Goal: Task Accomplishment & Management: Use online tool/utility

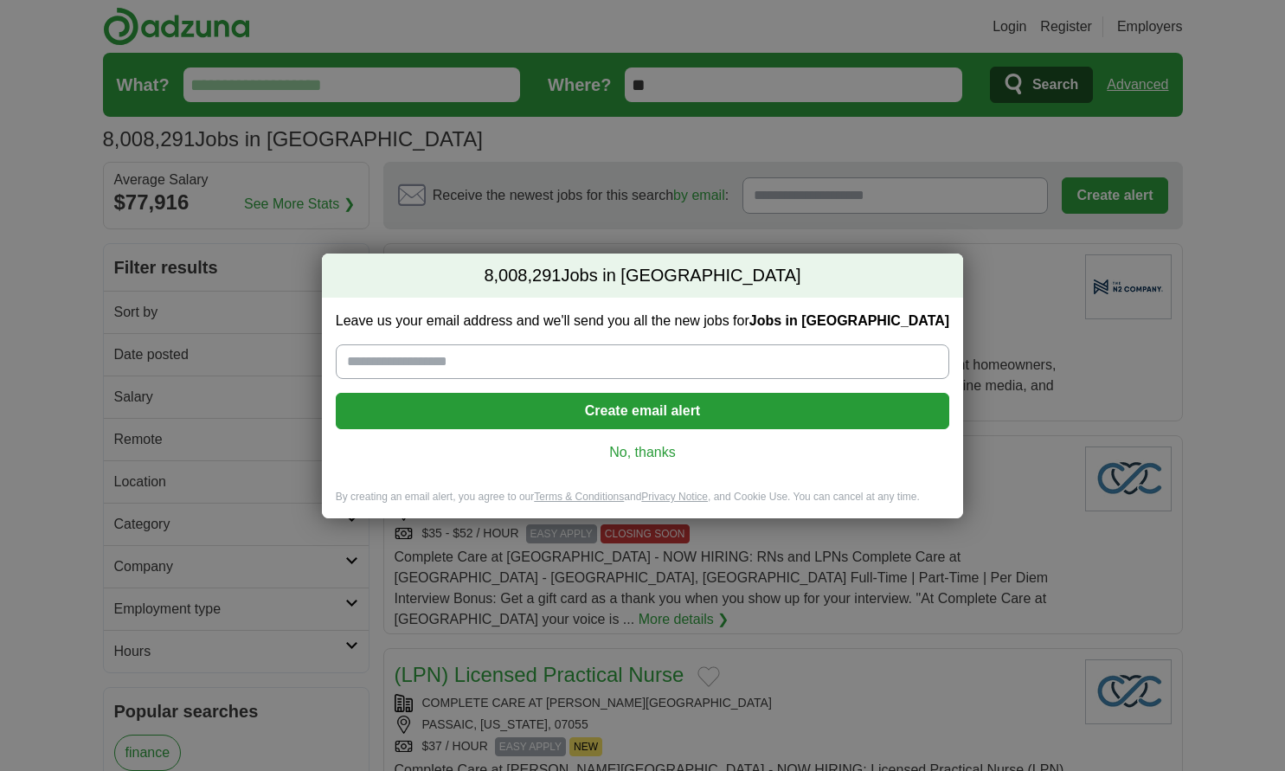
click at [651, 446] on link "No, thanks" at bounding box center [642, 452] width 586 height 19
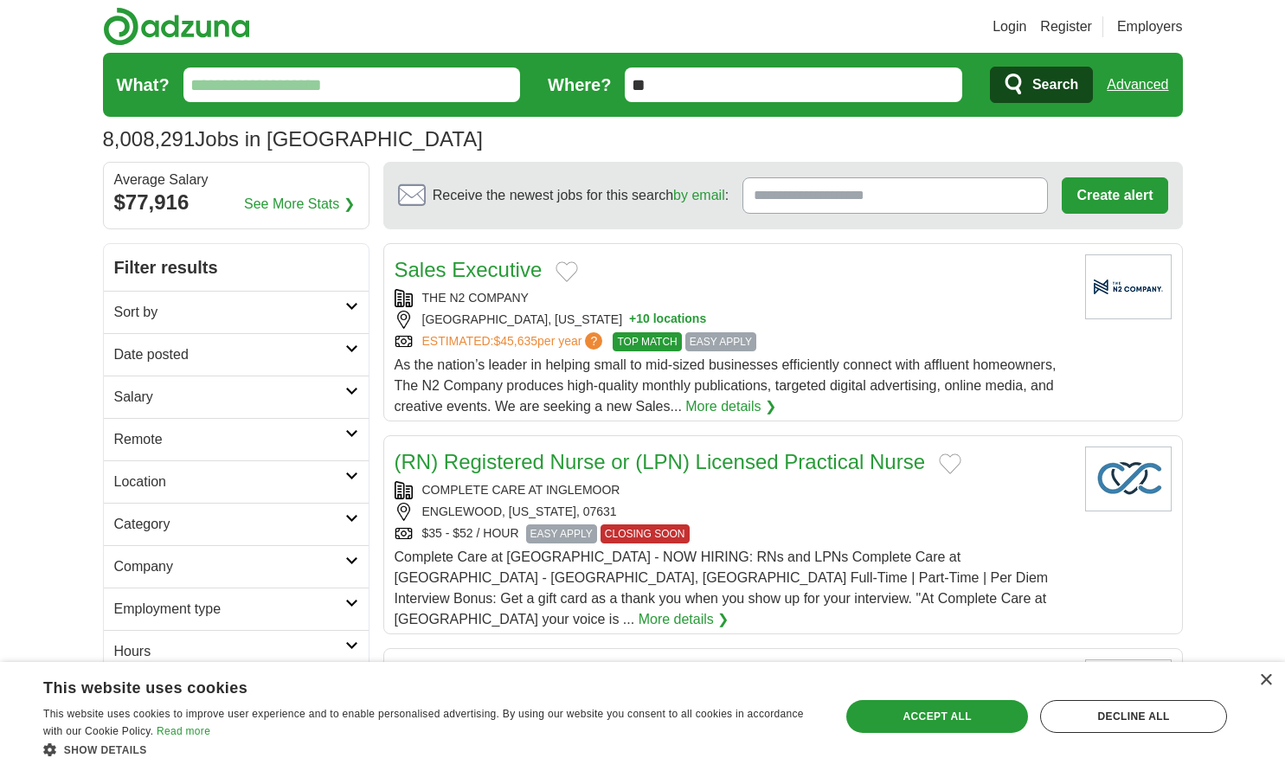
click at [803, 184] on input "Receive the newest jobs for this search by email :" at bounding box center [894, 195] width 305 height 36
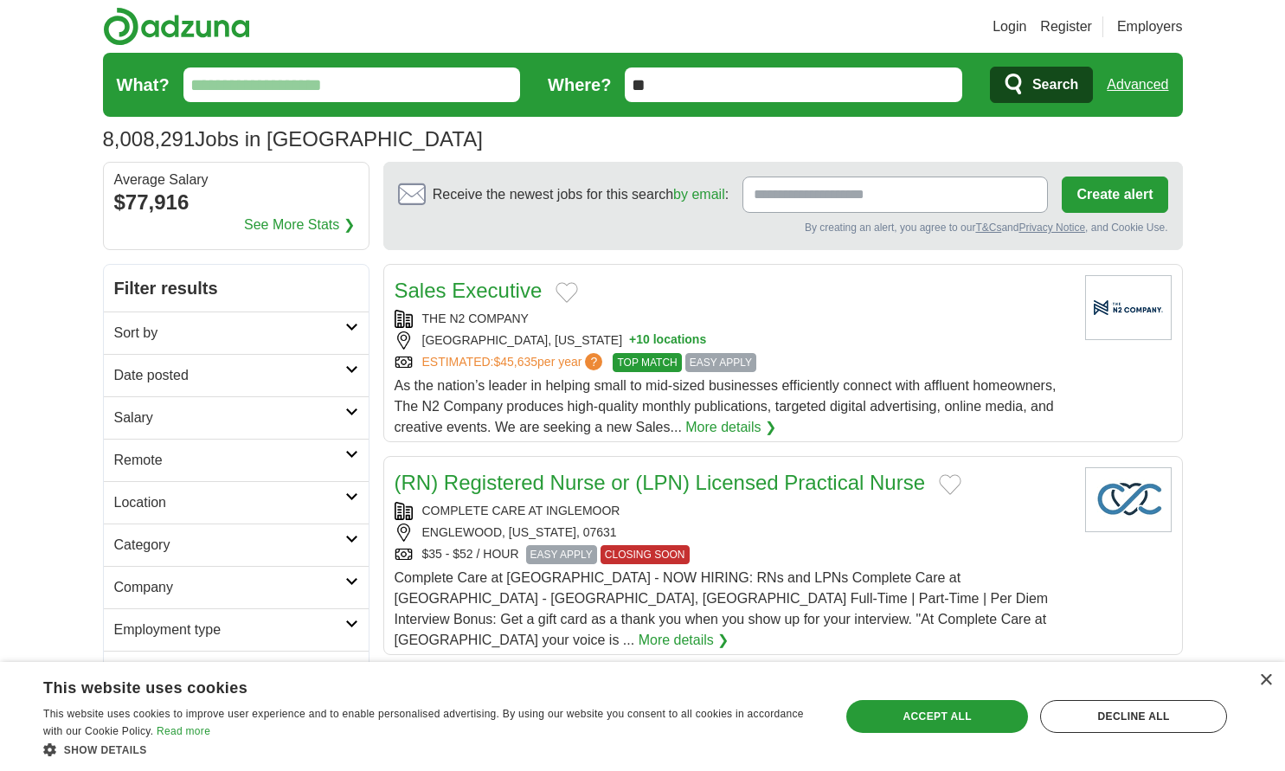
click at [331, 71] on input "What?" at bounding box center [351, 84] width 337 height 35
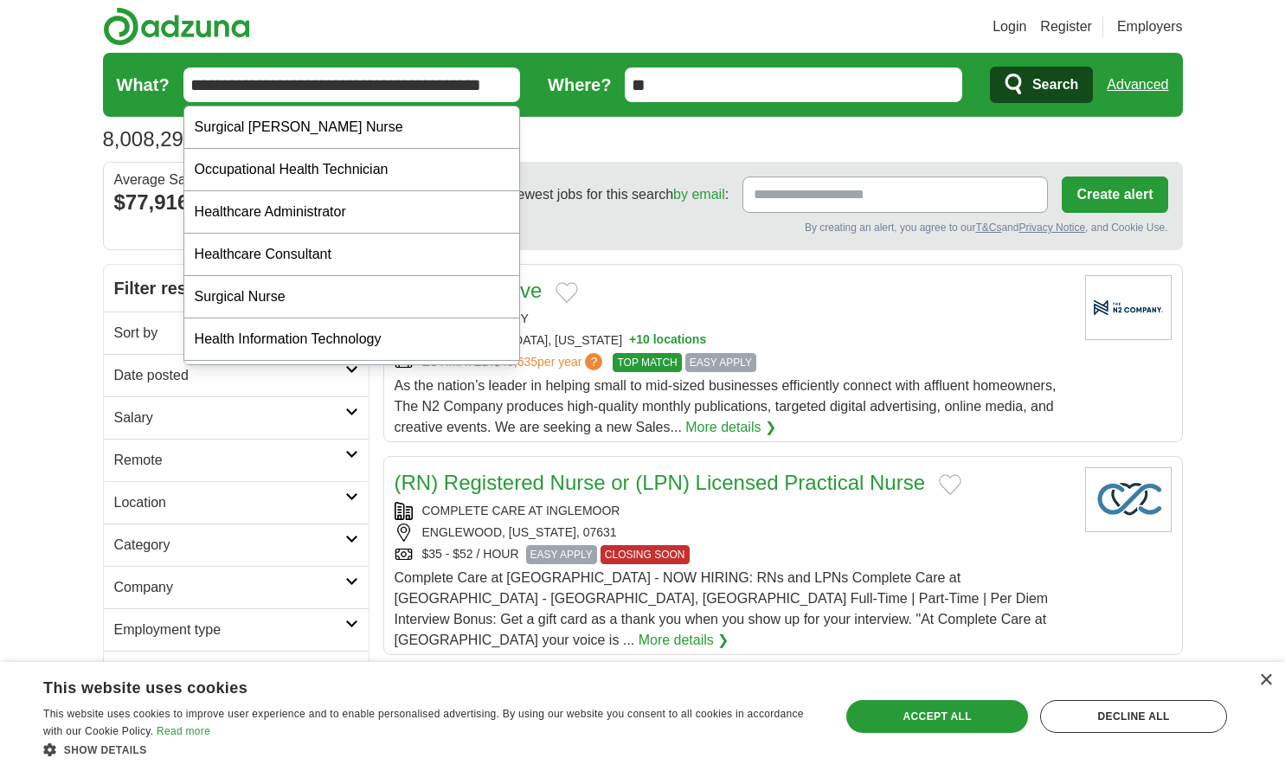
type input "**********"
click at [990, 67] on button "Search" at bounding box center [1041, 85] width 103 height 36
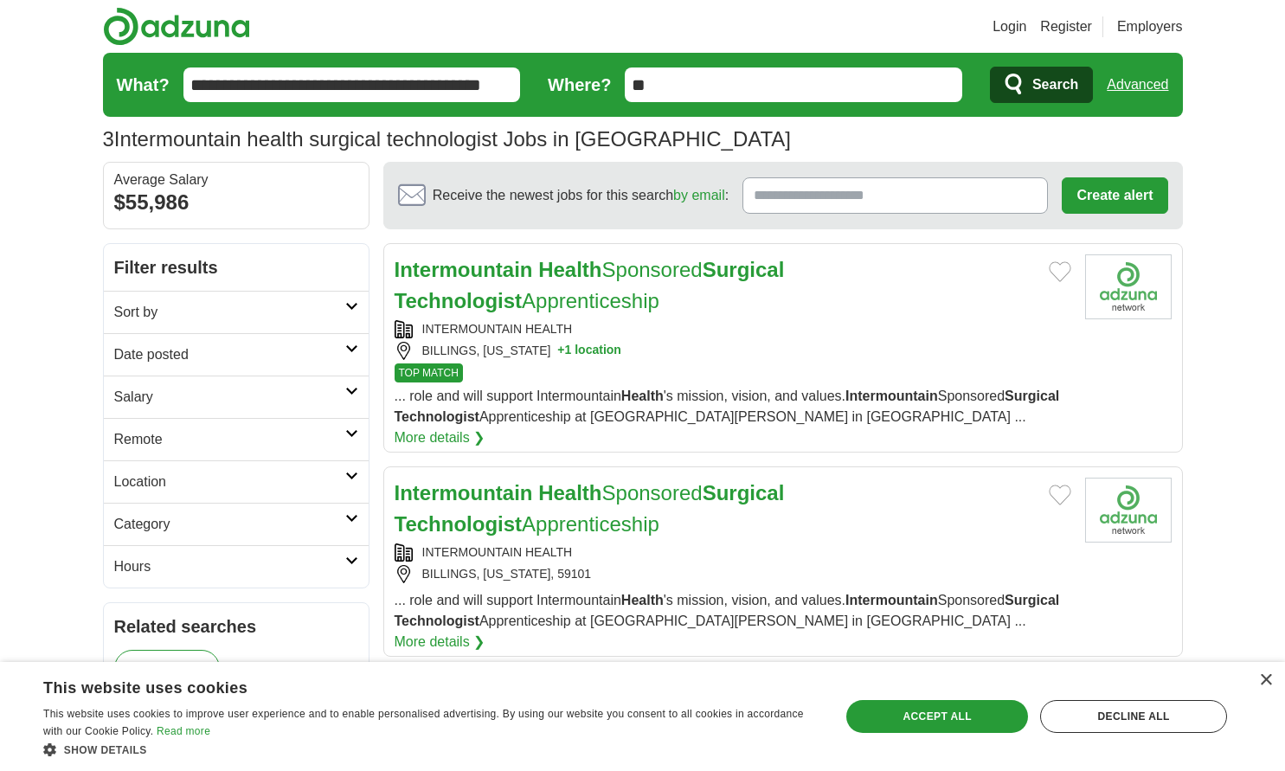
click at [582, 348] on button "+ 1 location" at bounding box center [589, 351] width 64 height 18
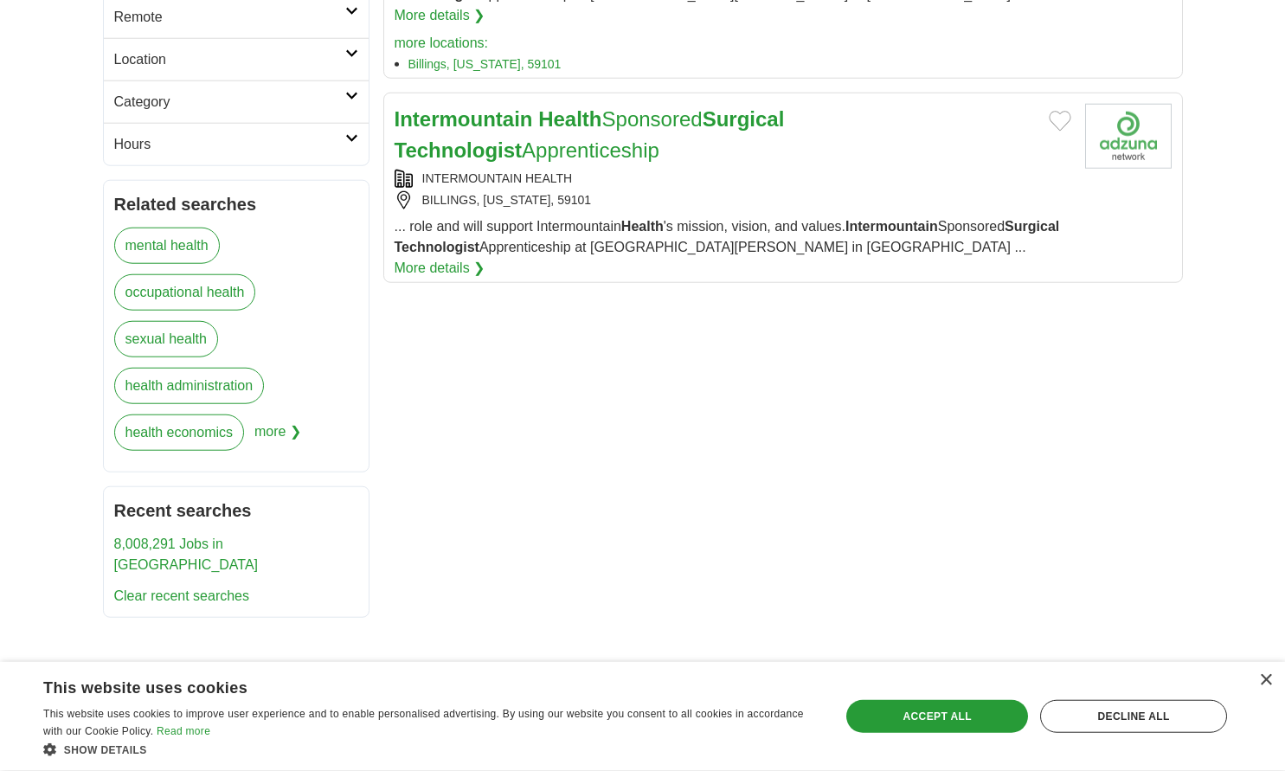
scroll to position [424, 0]
